Goal: Entertainment & Leisure: Consume media (video, audio)

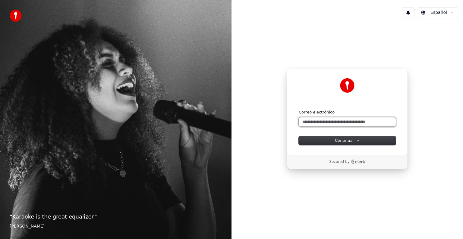
click at [325, 121] on input "Correo electrónico" at bounding box center [347, 122] width 97 height 9
type input "*"
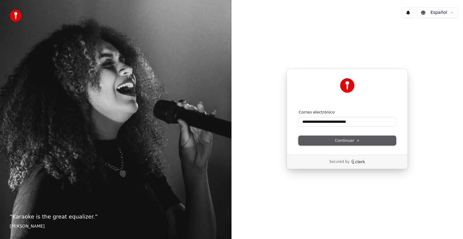
click at [361, 140] on button "Continuar" at bounding box center [347, 140] width 97 height 9
type input "**********"
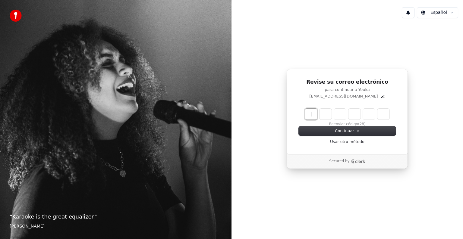
click at [311, 112] on input "Enter verification code" at bounding box center [353, 114] width 96 height 11
type input "******"
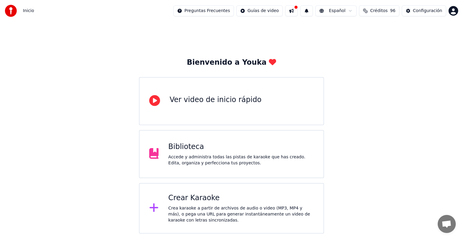
click at [186, 196] on div "Crear Karaoke" at bounding box center [241, 199] width 146 height 10
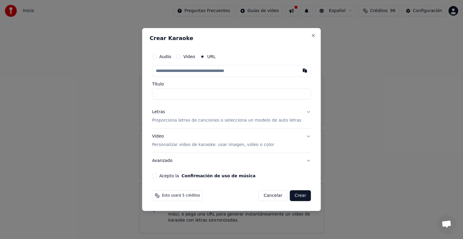
click at [207, 71] on input "text" at bounding box center [231, 71] width 159 height 12
type input "**********"
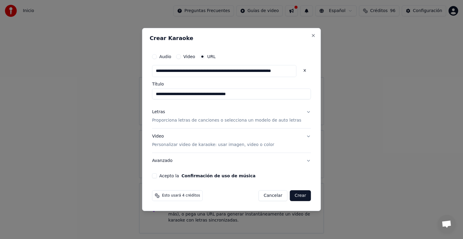
type input "**********"
click at [301, 110] on button "Letras Proporciona letras de canciones o selecciona un modelo de auto letras" at bounding box center [231, 116] width 159 height 24
type input "**********"
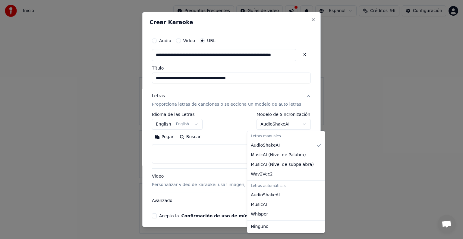
click at [294, 124] on body "**********" at bounding box center [231, 117] width 463 height 234
select select "**********"
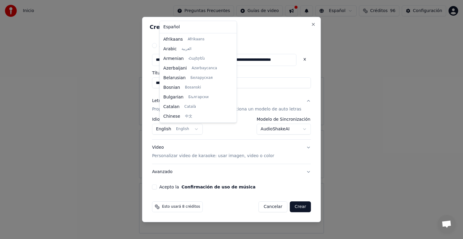
scroll to position [48, 0]
click at [200, 130] on body "**********" at bounding box center [231, 117] width 463 height 234
select select "**"
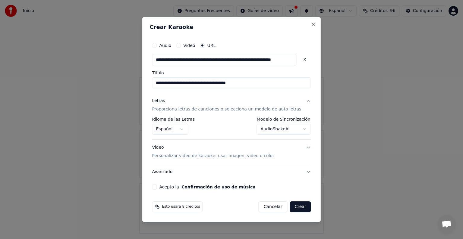
click at [301, 147] on button "Video Personalizar video de karaoke: usar imagen, video o color" at bounding box center [231, 152] width 159 height 24
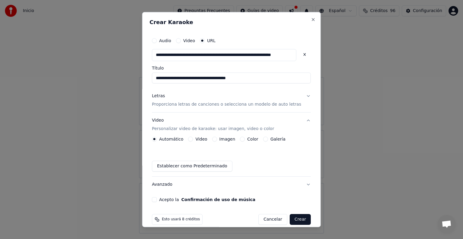
click at [217, 140] on button "Imagen" at bounding box center [214, 139] width 5 height 5
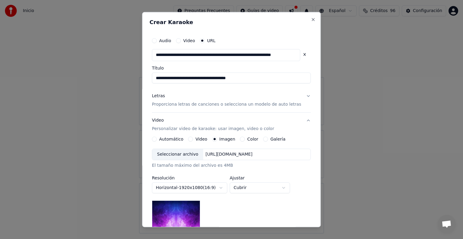
click at [249, 54] on input "**********" at bounding box center [226, 55] width 148 height 12
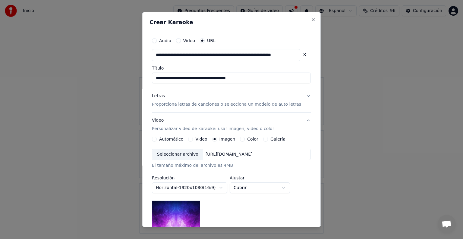
click at [249, 54] on input "**********" at bounding box center [226, 55] width 148 height 12
paste input "**********"
type input "**********"
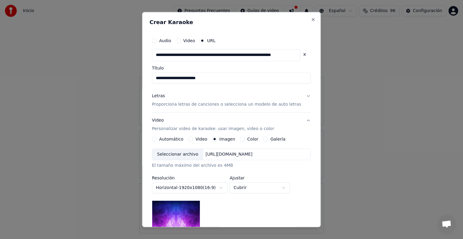
type input "**********"
click at [300, 98] on button "Letras Proporciona letras de canciones o selecciona un modelo de auto letras" at bounding box center [231, 100] width 159 height 24
type input "**********"
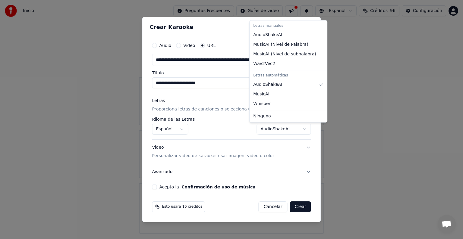
click at [298, 132] on body "**********" at bounding box center [231, 117] width 463 height 234
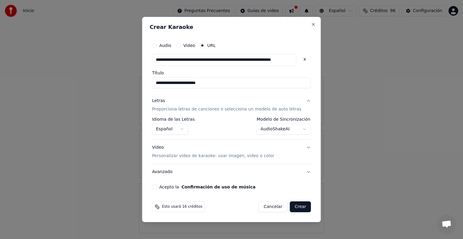
click at [302, 147] on button "Video Personalizar video de karaoke: usar imagen, video o color" at bounding box center [231, 152] width 159 height 24
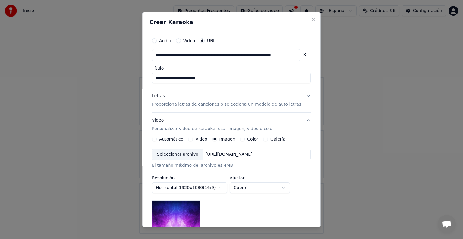
click at [193, 155] on div "Seleccionar archivo" at bounding box center [177, 154] width 51 height 11
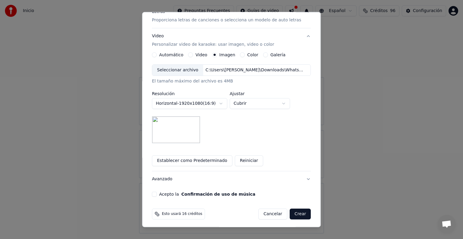
scroll to position [86, 0]
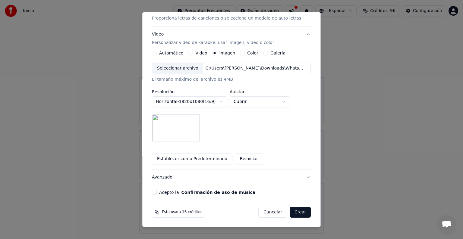
click at [157, 193] on button "Acepto la Confirmación de uso de música" at bounding box center [154, 192] width 5 height 5
click at [294, 210] on button "Crear" at bounding box center [300, 212] width 21 height 11
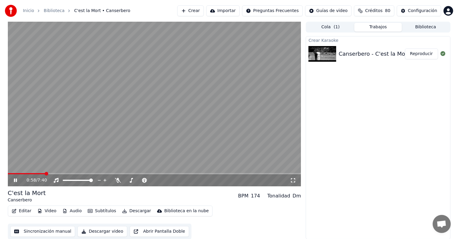
click at [218, 88] on video at bounding box center [154, 104] width 293 height 165
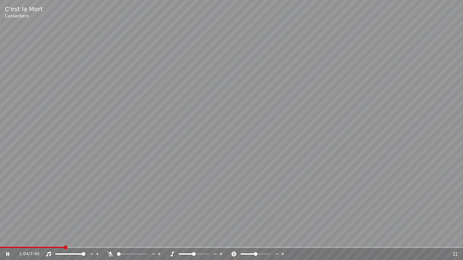
click at [52, 239] on video at bounding box center [231, 130] width 463 height 260
click at [52, 239] on div "1:04 / 7:40" at bounding box center [231, 254] width 463 height 12
click at [53, 239] on span at bounding box center [32, 247] width 65 height 1
click at [102, 210] on video at bounding box center [231, 130] width 463 height 260
click at [170, 198] on video at bounding box center [231, 130] width 463 height 260
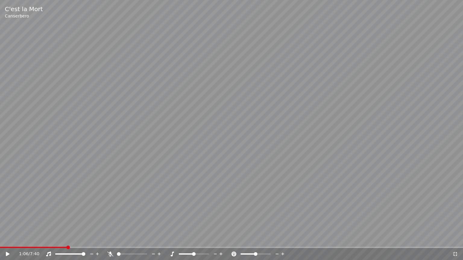
click at [208, 203] on video at bounding box center [231, 130] width 463 height 260
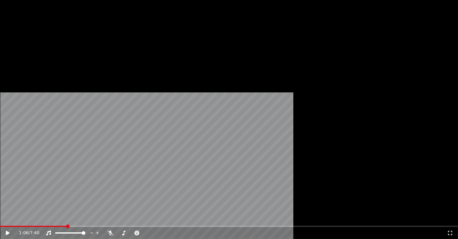
click at [23, 51] on button "Editar" at bounding box center [21, 46] width 24 height 8
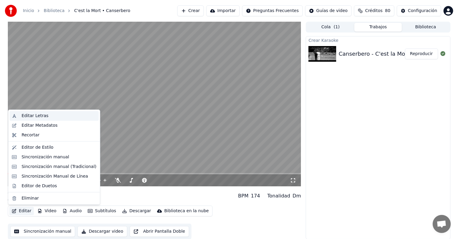
click at [36, 119] on div "Editar Letras" at bounding box center [53, 116] width 89 height 10
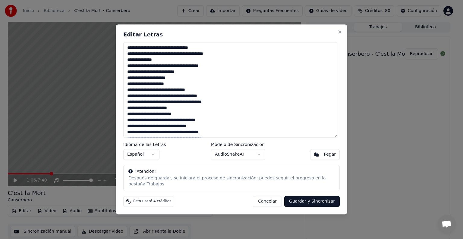
click at [223, 103] on textarea at bounding box center [230, 90] width 215 height 96
click at [211, 99] on textarea at bounding box center [230, 90] width 215 height 96
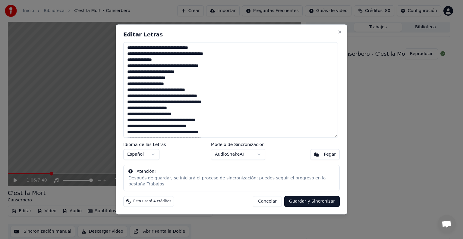
click at [211, 99] on textarea at bounding box center [230, 90] width 215 height 96
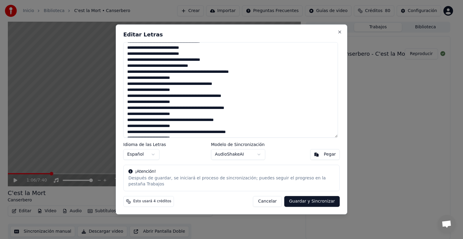
scroll to position [819, 0]
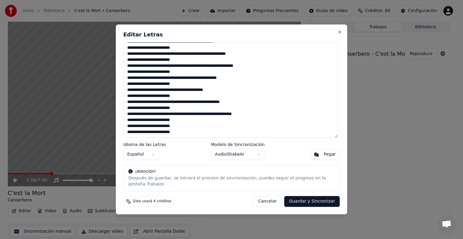
drag, startPoint x: 128, startPoint y: 49, endPoint x: 229, endPoint y: 155, distance: 145.4
click at [229, 155] on div "Editar Letras Idioma de las Letras Español Modelo de Sincronización AudioShakeA…" at bounding box center [232, 119] width 232 height 190
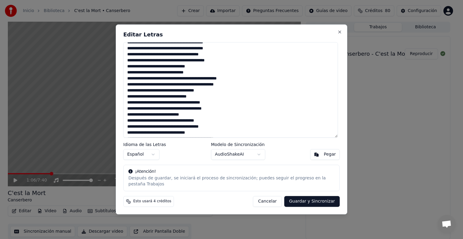
scroll to position [0, 0]
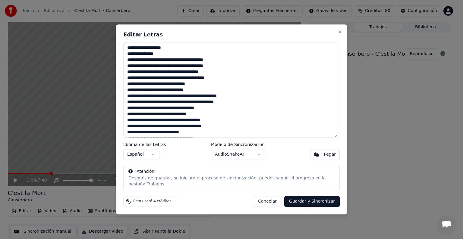
click at [175, 58] on textarea at bounding box center [230, 90] width 215 height 96
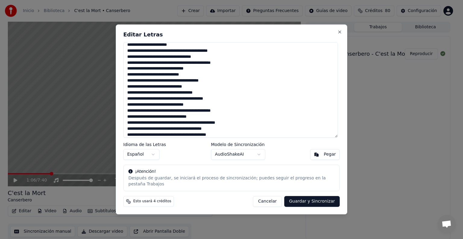
scroll to position [184, 0]
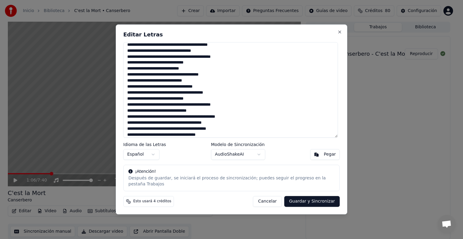
click at [227, 136] on textarea at bounding box center [230, 90] width 215 height 96
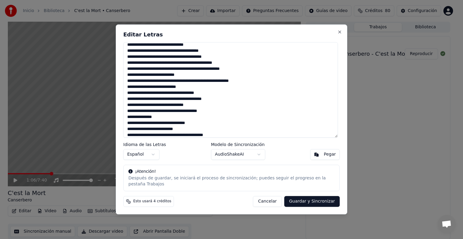
scroll to position [461, 0]
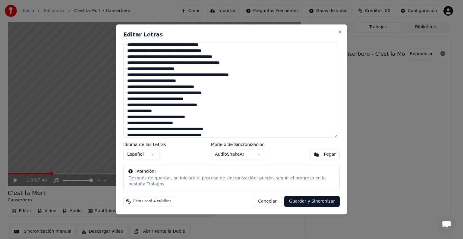
click at [136, 85] on textarea at bounding box center [230, 90] width 215 height 96
click at [207, 118] on textarea at bounding box center [230, 90] width 215 height 96
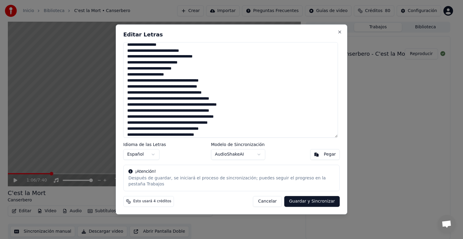
scroll to position [582, 0]
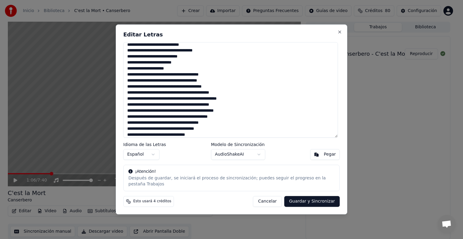
click at [140, 90] on textarea at bounding box center [230, 90] width 215 height 96
click at [241, 109] on textarea at bounding box center [230, 90] width 215 height 96
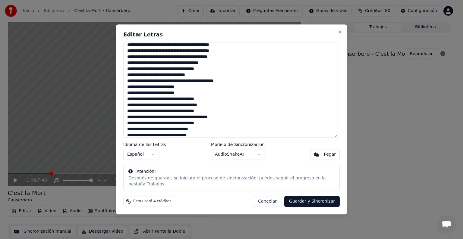
scroll to position [648, 0]
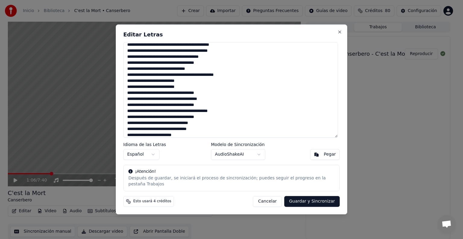
click at [150, 55] on textarea at bounding box center [230, 90] width 215 height 96
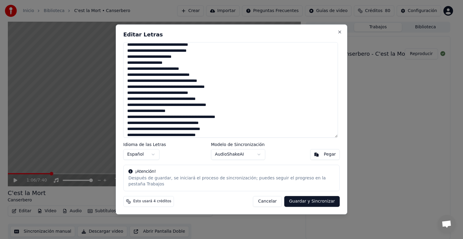
scroll to position [732, 0]
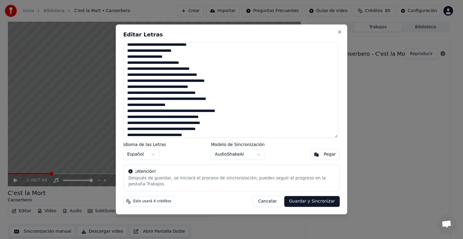
click at [215, 58] on textarea at bounding box center [230, 90] width 215 height 96
click at [161, 54] on textarea at bounding box center [230, 90] width 215 height 96
click at [222, 74] on textarea at bounding box center [230, 90] width 215 height 96
click at [207, 87] on textarea at bounding box center [230, 90] width 215 height 96
click at [198, 91] on textarea at bounding box center [230, 90] width 215 height 96
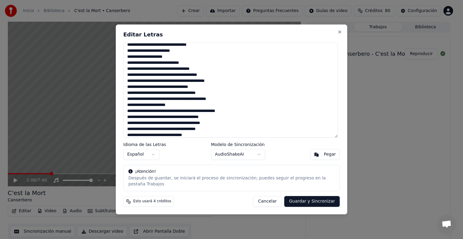
click at [233, 95] on textarea at bounding box center [230, 90] width 215 height 96
click at [256, 81] on textarea at bounding box center [230, 90] width 215 height 96
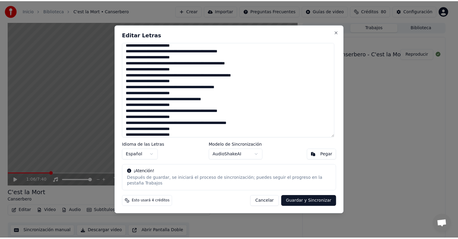
scroll to position [883, 0]
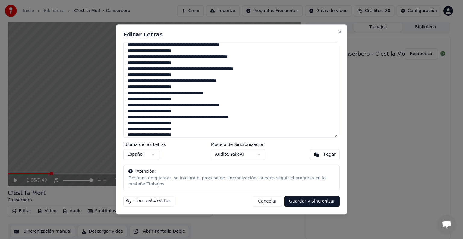
type textarea "**********"
click at [304, 198] on button "Guardar y Sincronizar" at bounding box center [311, 202] width 55 height 11
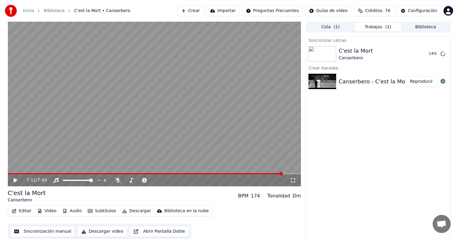
click at [282, 175] on span at bounding box center [154, 173] width 293 height 1
click at [172, 129] on video at bounding box center [154, 104] width 293 height 165
click at [166, 121] on video at bounding box center [154, 104] width 293 height 165
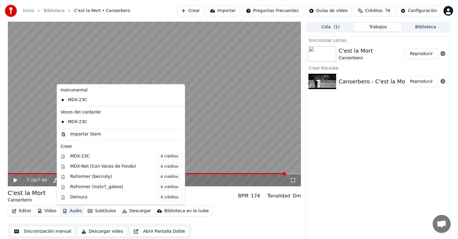
click at [71, 210] on button "Audio" at bounding box center [72, 211] width 24 height 8
click at [142, 165] on div "MDX-Net (Con Voces de Fondo) 4 créditos" at bounding box center [125, 167] width 111 height 7
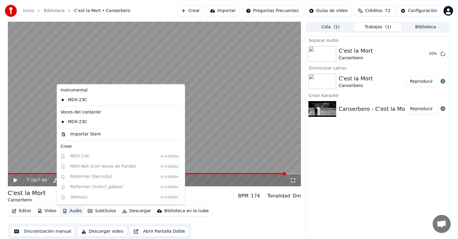
click at [74, 210] on button "Audio" at bounding box center [72, 211] width 24 height 8
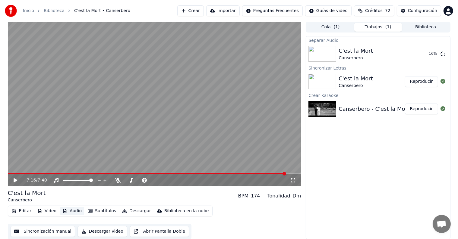
click at [74, 210] on button "Audio" at bounding box center [72, 211] width 24 height 8
click at [75, 211] on button "Audio" at bounding box center [72, 211] width 24 height 8
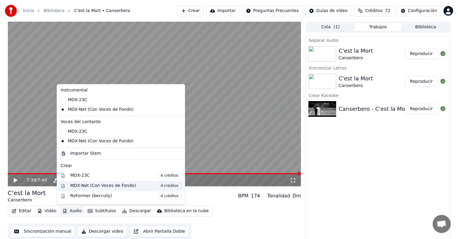
click at [113, 187] on div "MDX-Net (Con Voces de Fondo) 4 créditos" at bounding box center [125, 186] width 111 height 7
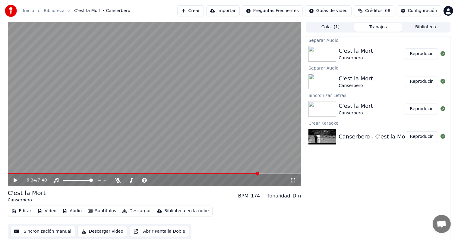
click at [259, 173] on span at bounding box center [154, 173] width 293 height 1
click at [248, 174] on span at bounding box center [128, 173] width 241 height 1
click at [155, 145] on video at bounding box center [154, 104] width 293 height 165
click at [153, 133] on video at bounding box center [154, 104] width 293 height 165
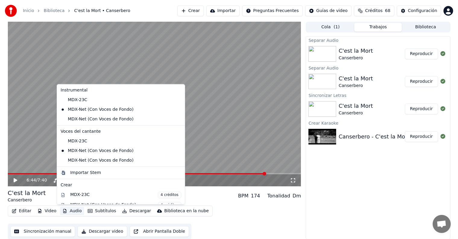
click at [68, 210] on button "Audio" at bounding box center [72, 211] width 24 height 8
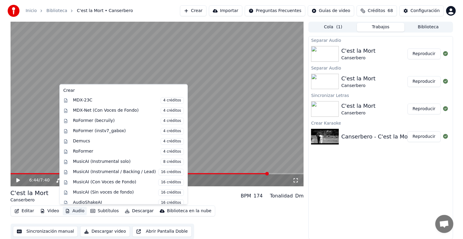
scroll to position [98, 0]
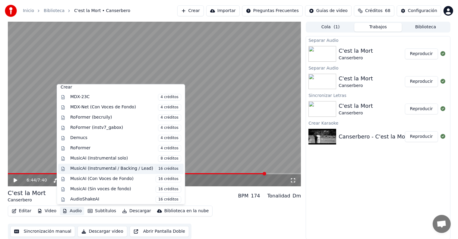
click at [118, 167] on div "MusicAI (Instrumental / Backing / Lead) 16 créditos" at bounding box center [125, 169] width 111 height 7
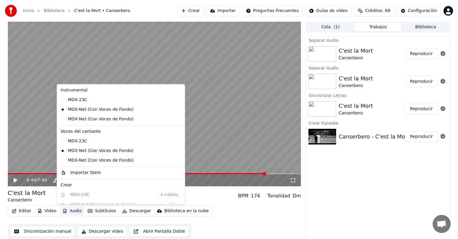
click at [70, 211] on button "Audio" at bounding box center [72, 211] width 24 height 8
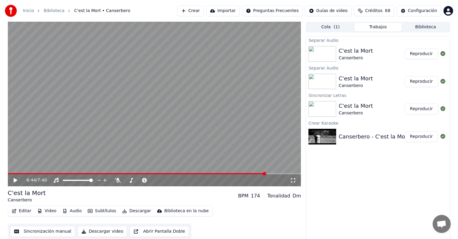
drag, startPoint x: 180, startPoint y: 139, endPoint x: 180, endPoint y: 145, distance: 5.4
click at [180, 145] on video at bounding box center [154, 104] width 293 height 165
click at [18, 182] on icon at bounding box center [20, 180] width 14 height 5
click at [75, 206] on div "Editar Video Audio Subtítulos Descargar Biblioteca en la nube" at bounding box center [110, 211] width 205 height 11
click at [72, 211] on button "Audio" at bounding box center [72, 211] width 24 height 8
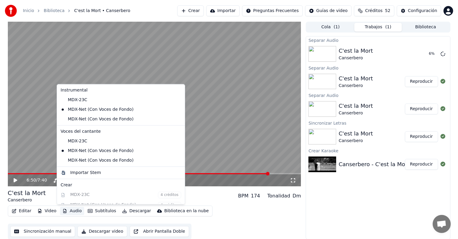
click at [332, 188] on div "Separar Audio C'est la Mort Canserbero 6 % Separar Audio C'est la Mort Canserbe…" at bounding box center [378, 137] width 144 height 203
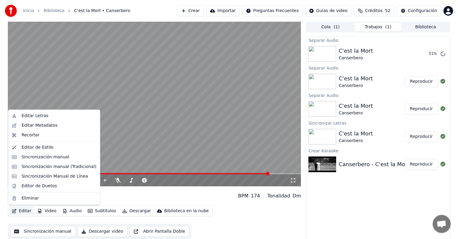
click at [22, 211] on button "Editar" at bounding box center [21, 211] width 24 height 8
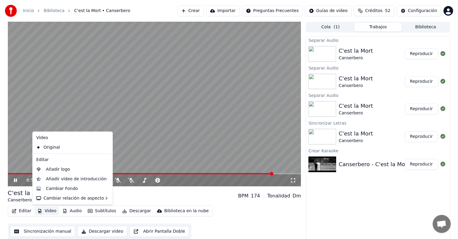
click at [87, 117] on video at bounding box center [154, 104] width 293 height 165
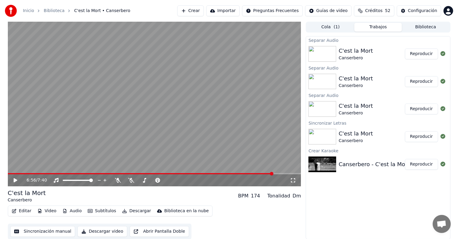
click at [87, 117] on video at bounding box center [154, 104] width 293 height 165
click at [318, 133] on img at bounding box center [322, 137] width 28 height 16
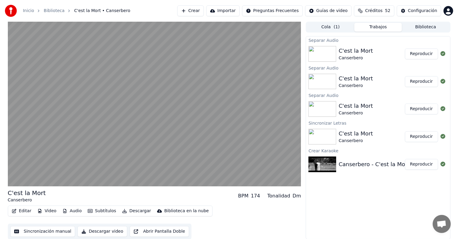
click at [358, 134] on div "C'est la Mort" at bounding box center [356, 134] width 34 height 8
click at [418, 138] on button "Reproducir" at bounding box center [421, 136] width 33 height 11
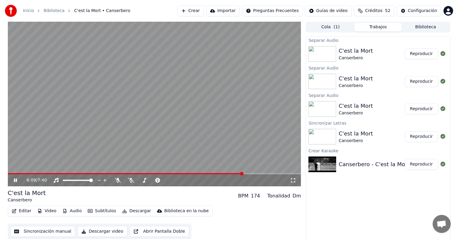
click at [243, 174] on span at bounding box center [154, 173] width 293 height 1
click at [14, 181] on icon at bounding box center [15, 181] width 3 height 4
click at [318, 109] on img at bounding box center [322, 109] width 28 height 16
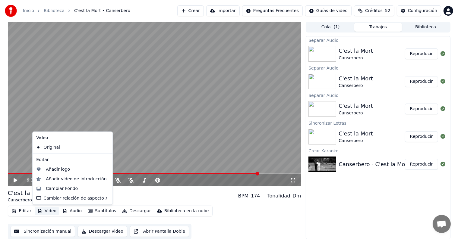
click at [50, 212] on button "Video" at bounding box center [47, 211] width 24 height 8
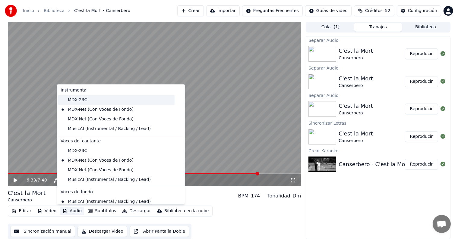
click at [92, 101] on div "MDX-23C" at bounding box center [116, 100] width 116 height 10
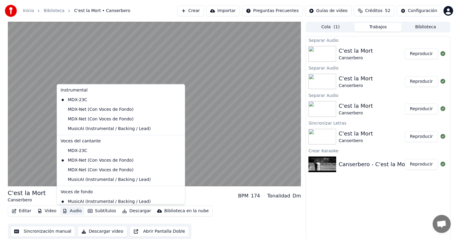
click at [75, 212] on button "Audio" at bounding box center [72, 211] width 24 height 8
click at [119, 178] on div "MusicAI (Instrumental / Backing / Lead)" at bounding box center [116, 180] width 116 height 10
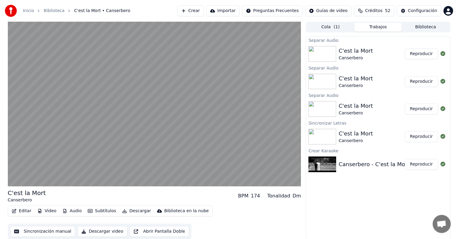
click at [71, 210] on button "Audio" at bounding box center [72, 211] width 24 height 8
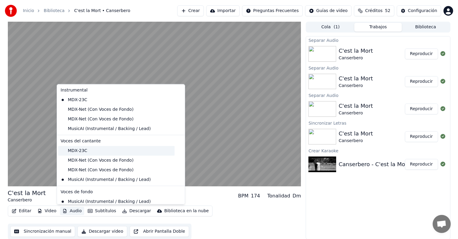
click at [145, 150] on div "MDX-23C" at bounding box center [116, 151] width 116 height 10
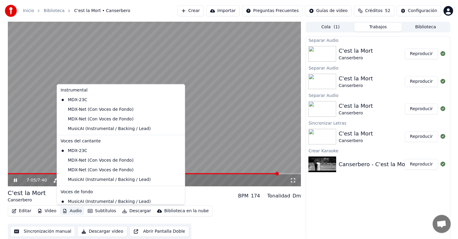
click at [73, 212] on button "Audio" at bounding box center [72, 211] width 24 height 8
click at [177, 159] on icon at bounding box center [179, 160] width 4 height 5
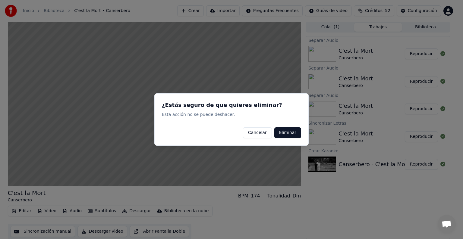
click at [295, 133] on button "Eliminar" at bounding box center [287, 133] width 27 height 11
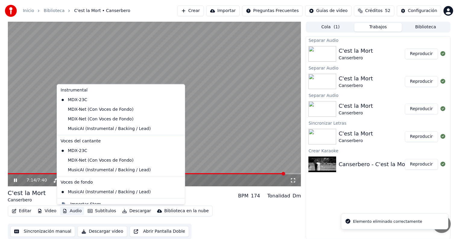
click at [73, 212] on button "Audio" at bounding box center [72, 211] width 24 height 8
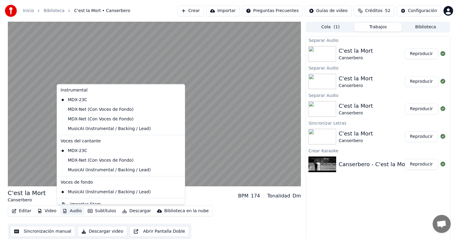
click at [177, 162] on icon at bounding box center [179, 160] width 4 height 5
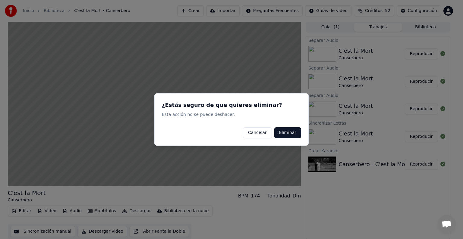
click at [285, 131] on button "Eliminar" at bounding box center [287, 133] width 27 height 11
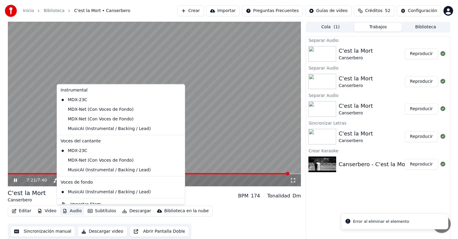
click at [71, 211] on button "Audio" at bounding box center [72, 211] width 24 height 8
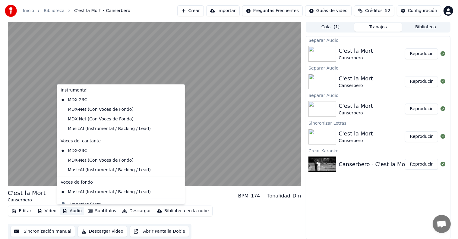
click at [177, 151] on icon at bounding box center [179, 151] width 4 height 5
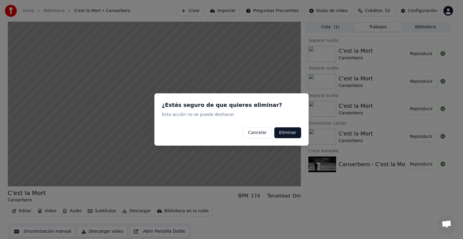
click at [283, 133] on button "Eliminar" at bounding box center [287, 133] width 27 height 11
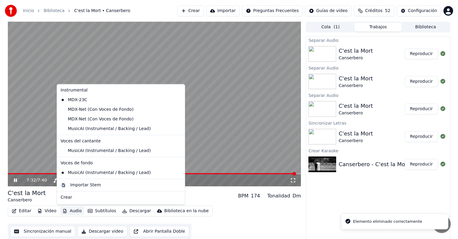
click at [69, 214] on button "Audio" at bounding box center [72, 211] width 24 height 8
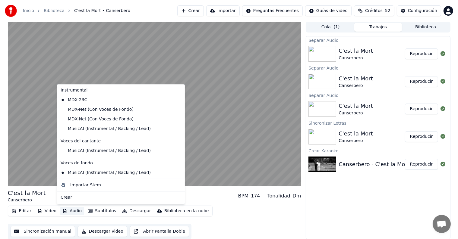
click at [177, 150] on icon at bounding box center [179, 151] width 4 height 5
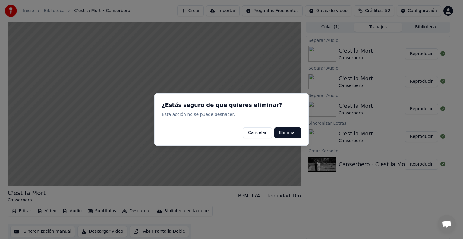
click at [292, 133] on button "Eliminar" at bounding box center [287, 133] width 27 height 11
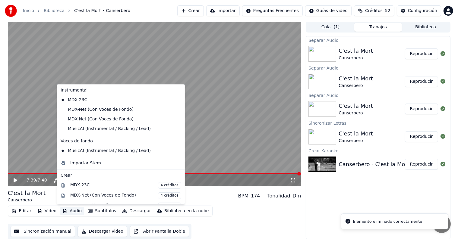
click at [70, 211] on button "Audio" at bounding box center [72, 211] width 24 height 8
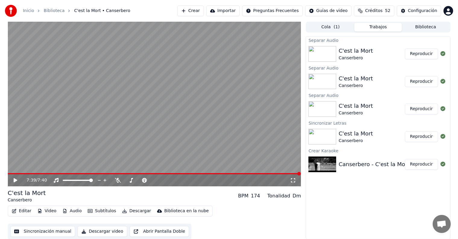
click at [235, 99] on video at bounding box center [154, 104] width 293 height 165
click at [233, 174] on span at bounding box center [154, 173] width 293 height 1
click at [246, 174] on span at bounding box center [154, 173] width 293 height 1
click at [14, 183] on icon at bounding box center [20, 180] width 14 height 5
click at [15, 180] on icon at bounding box center [16, 180] width 4 height 4
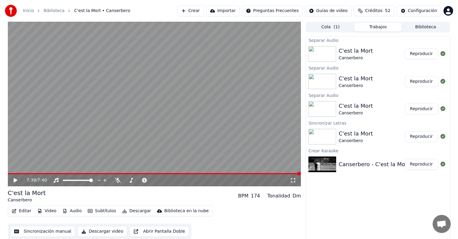
click at [15, 180] on icon at bounding box center [16, 180] width 4 height 4
click at [43, 122] on video at bounding box center [154, 104] width 293 height 165
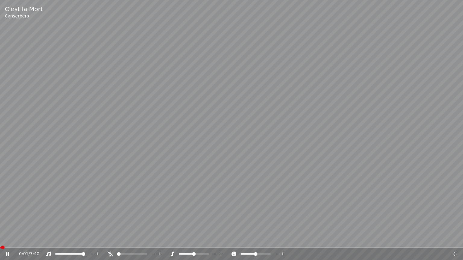
click at [1, 239] on span at bounding box center [0, 247] width 1 height 1
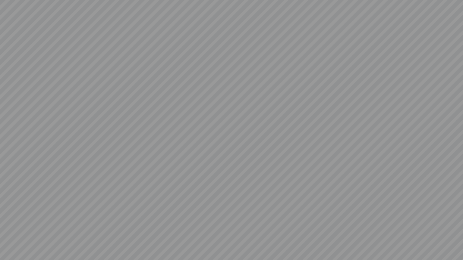
click at [31, 125] on video at bounding box center [231, 130] width 463 height 260
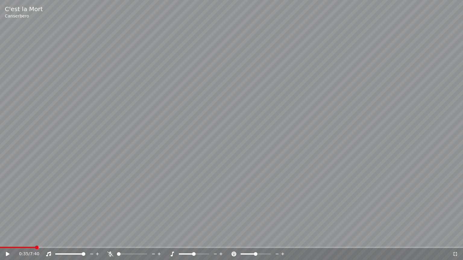
click at [35, 239] on span at bounding box center [17, 247] width 35 height 1
click at [88, 186] on video at bounding box center [231, 130] width 463 height 260
click at [39, 239] on span at bounding box center [19, 247] width 39 height 1
click at [32, 239] on span at bounding box center [16, 247] width 32 height 1
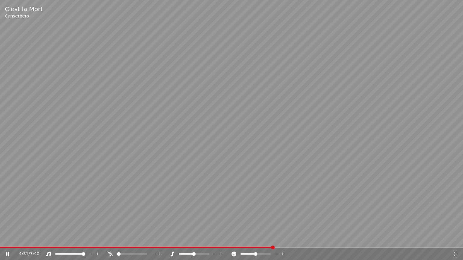
click at [392, 109] on video at bounding box center [231, 130] width 463 height 260
click at [340, 129] on video at bounding box center [231, 130] width 463 height 260
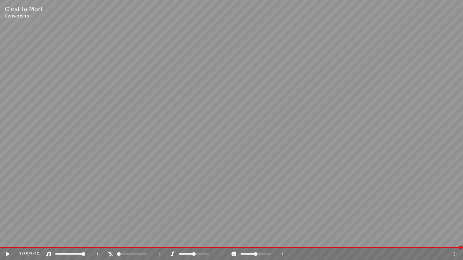
click at [286, 154] on video at bounding box center [231, 130] width 463 height 260
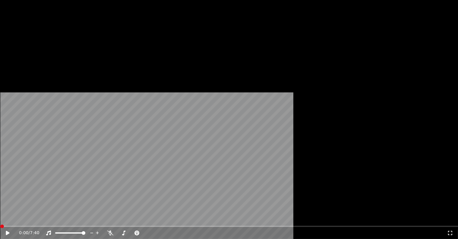
click at [24, 51] on button "Editar" at bounding box center [21, 46] width 24 height 8
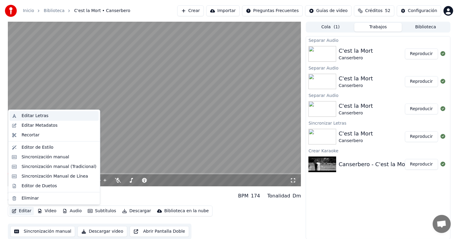
click at [38, 116] on div "Editar Letras" at bounding box center [34, 116] width 27 height 6
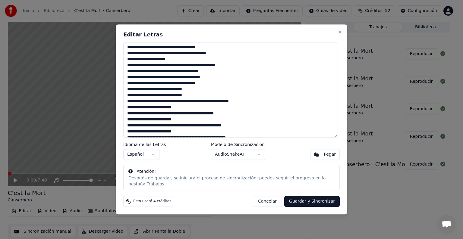
scroll to position [777, 0]
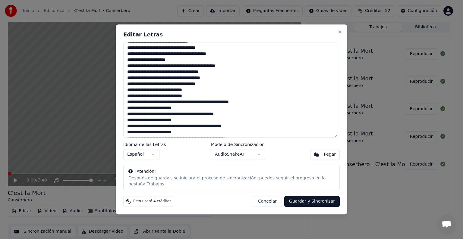
click at [185, 113] on textarea at bounding box center [230, 90] width 215 height 96
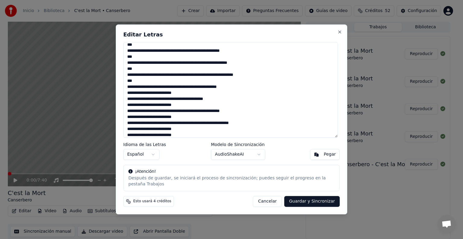
scroll to position [883, 0]
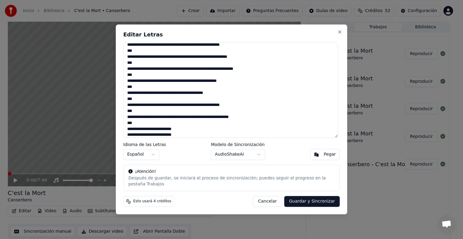
type textarea "**********"
click at [305, 199] on button "Guardar y Sincronizar" at bounding box center [311, 202] width 55 height 11
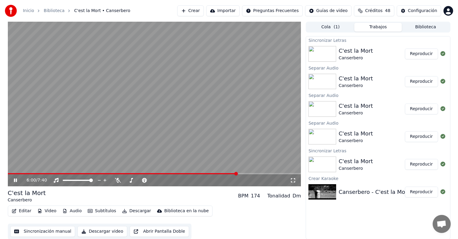
click at [238, 174] on span at bounding box center [154, 173] width 293 height 1
click at [249, 141] on video at bounding box center [154, 104] width 293 height 165
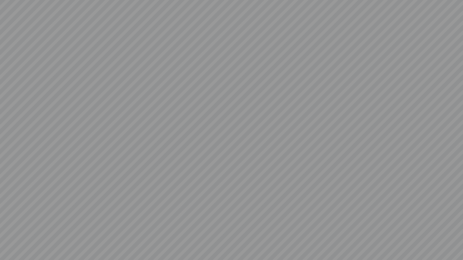
click at [249, 148] on video at bounding box center [231, 130] width 463 height 260
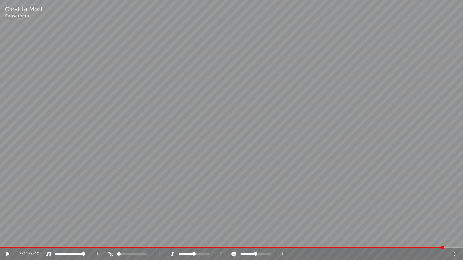
click at [249, 148] on video at bounding box center [231, 130] width 463 height 260
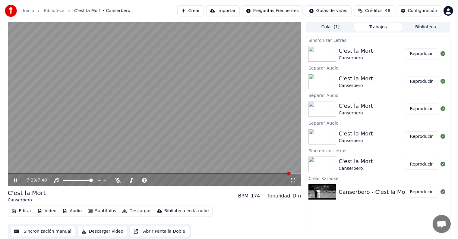
click at [16, 182] on icon at bounding box center [15, 181] width 3 height 4
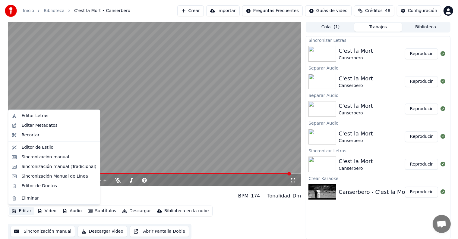
click at [19, 212] on button "Editar" at bounding box center [21, 211] width 24 height 8
click at [43, 118] on div "Editar Letras" at bounding box center [34, 116] width 27 height 6
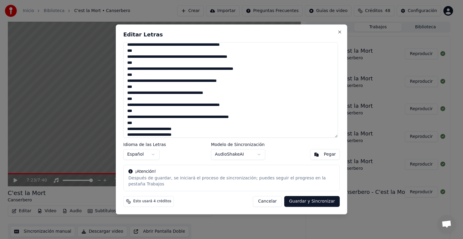
scroll to position [885, 0]
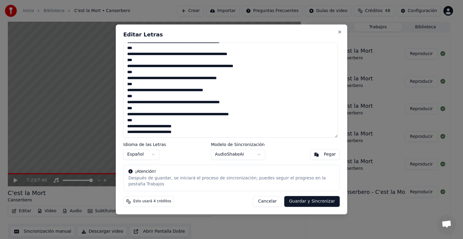
click at [160, 125] on textarea at bounding box center [230, 90] width 215 height 96
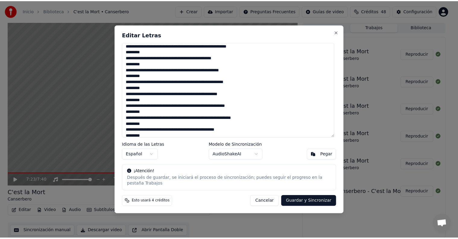
scroll to position [828, 0]
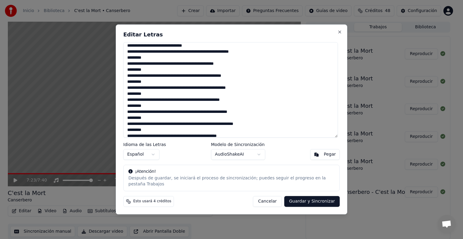
type textarea "**********"
click at [310, 200] on button "Guardar y Sincronizar" at bounding box center [311, 202] width 55 height 11
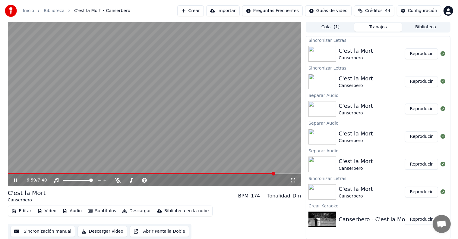
click at [275, 175] on span at bounding box center [141, 173] width 267 height 1
click at [257, 175] on div "6:59 / 7:40" at bounding box center [154, 181] width 293 height 12
click at [253, 173] on span at bounding box center [130, 173] width 245 height 1
click at [240, 173] on video at bounding box center [154, 104] width 293 height 165
click at [241, 174] on span at bounding box center [125, 173] width 234 height 1
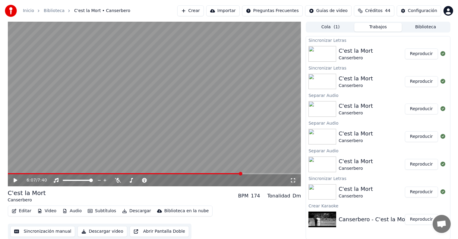
click at [216, 134] on video at bounding box center [154, 104] width 293 height 165
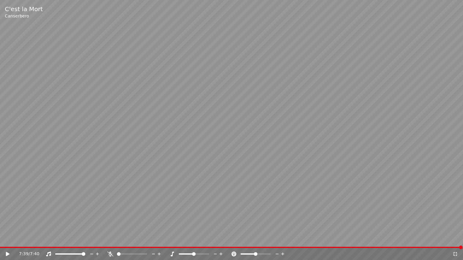
click at [216, 141] on video at bounding box center [231, 130] width 463 height 260
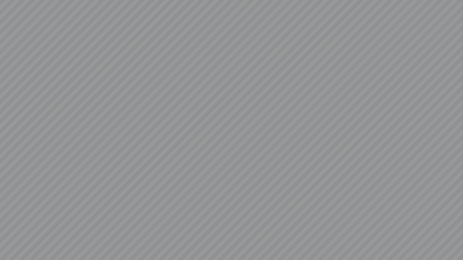
click at [216, 141] on video at bounding box center [231, 130] width 463 height 260
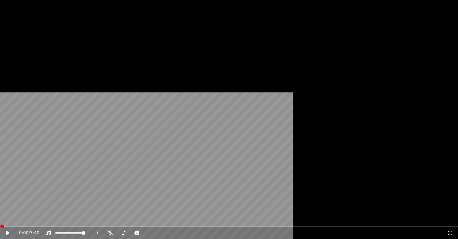
click at [135, 51] on button "Descargar" at bounding box center [137, 46] width 34 height 8
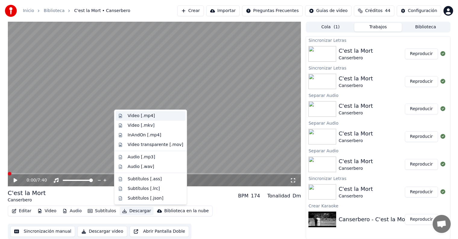
click at [145, 118] on div "Video [.mp4]" at bounding box center [141, 116] width 27 height 6
